Goal: Information Seeking & Learning: Learn about a topic

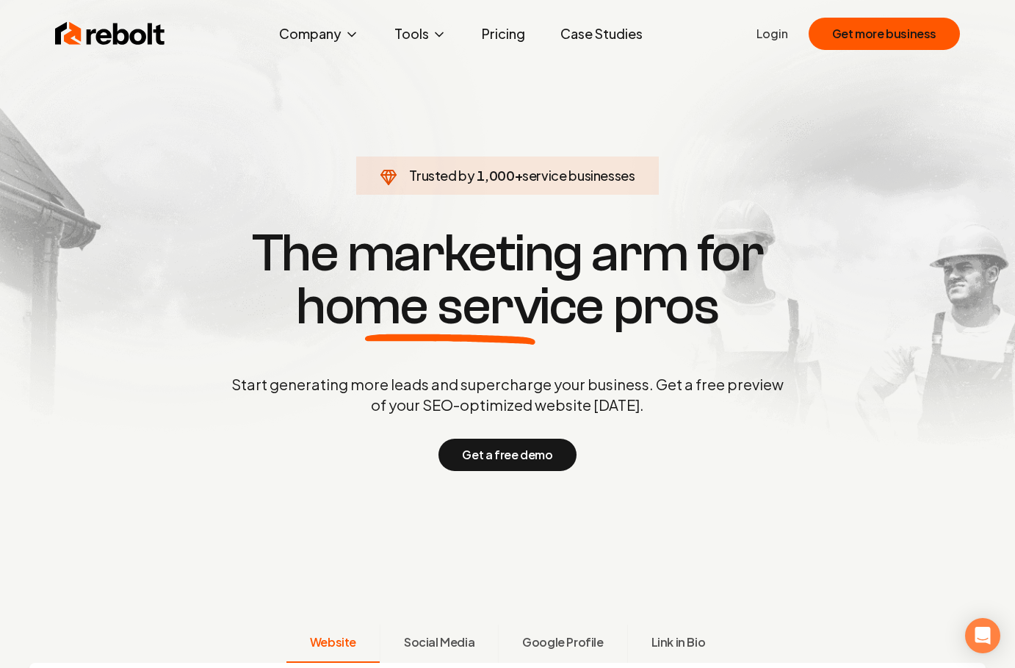
click at [517, 36] on link "Pricing" at bounding box center [503, 33] width 67 height 29
click at [501, 35] on link "Pricing" at bounding box center [503, 33] width 67 height 29
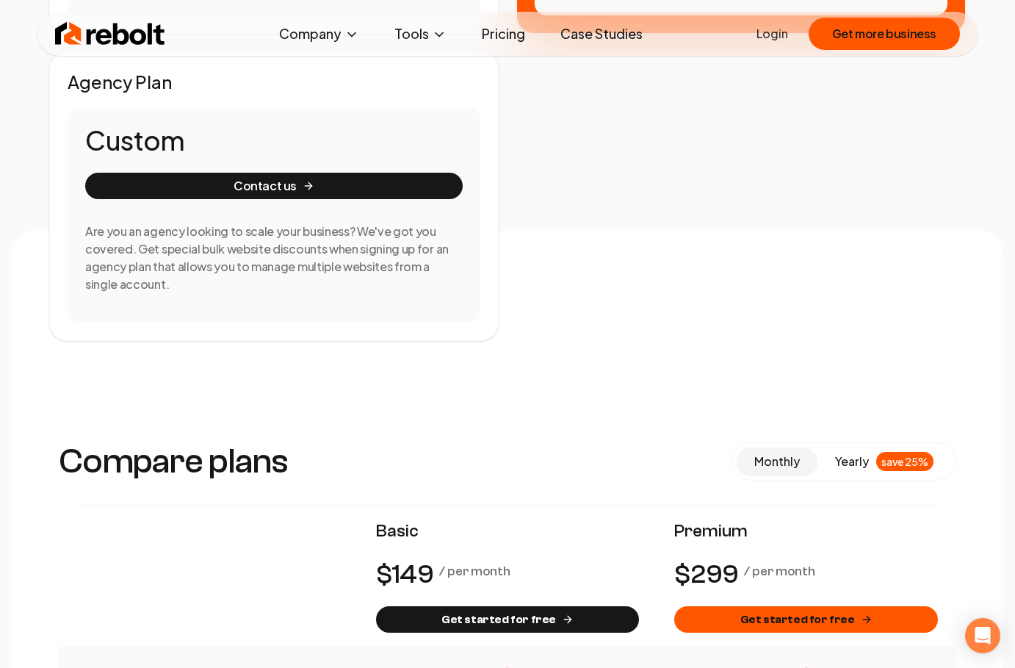
scroll to position [734, 0]
